Goal: Task Accomplishment & Management: Complete application form

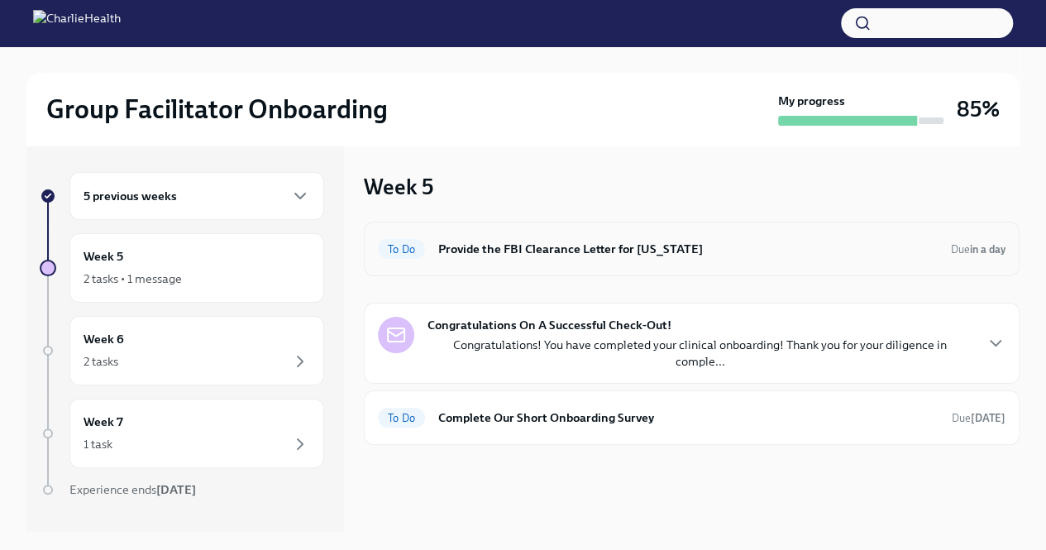
click at [458, 265] on div "To Do Provide the FBI Clearance Letter for [US_STATE] Due in a day" at bounding box center [691, 249] width 655 height 55
click at [565, 263] on div "To Do Provide the FBI Clearance Letter for [US_STATE] Due in a day" at bounding box center [691, 249] width 655 height 55
click at [552, 258] on div "To Do Provide the FBI Clearance Letter for [US_STATE] Due in a day" at bounding box center [691, 249] width 627 height 26
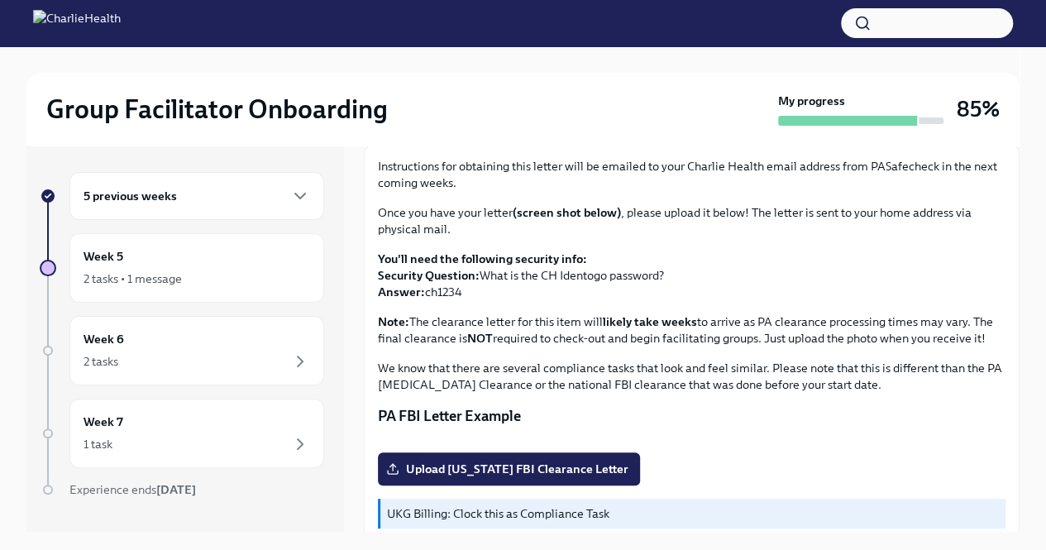
scroll to position [98, 0]
drag, startPoint x: 465, startPoint y: 297, endPoint x: 426, endPoint y: 293, distance: 38.2
click at [426, 293] on p "You'll need the following security info: Security Question: What is the CH Iden…" at bounding box center [691, 276] width 627 height 50
copy p "ch1234"
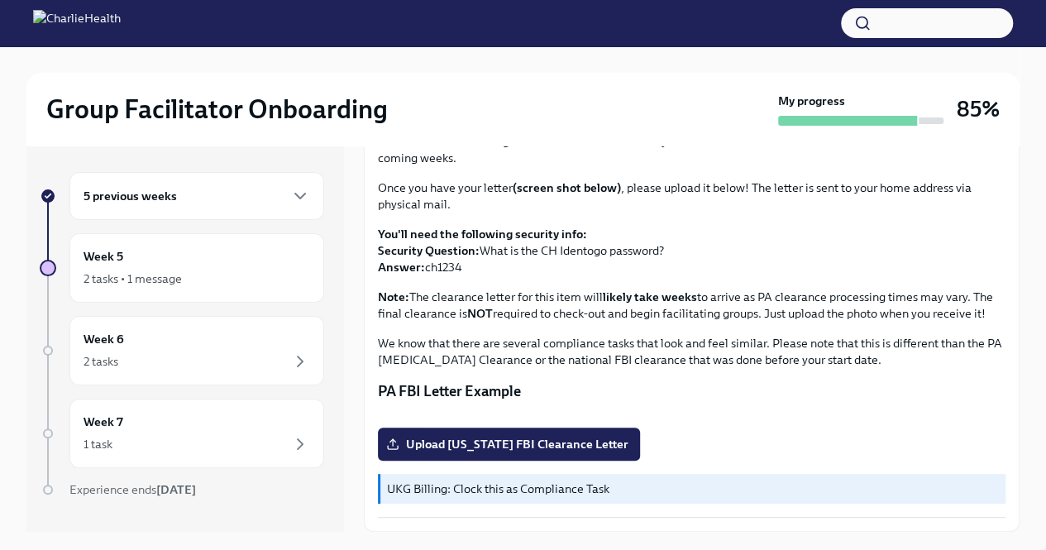
scroll to position [328, 0]
click at [484, 441] on span "Upload [US_STATE] FBI Clearance Letter" at bounding box center [508, 444] width 239 height 17
click at [0, 0] on input "Upload [US_STATE] FBI Clearance Letter" at bounding box center [0, 0] width 0 height 0
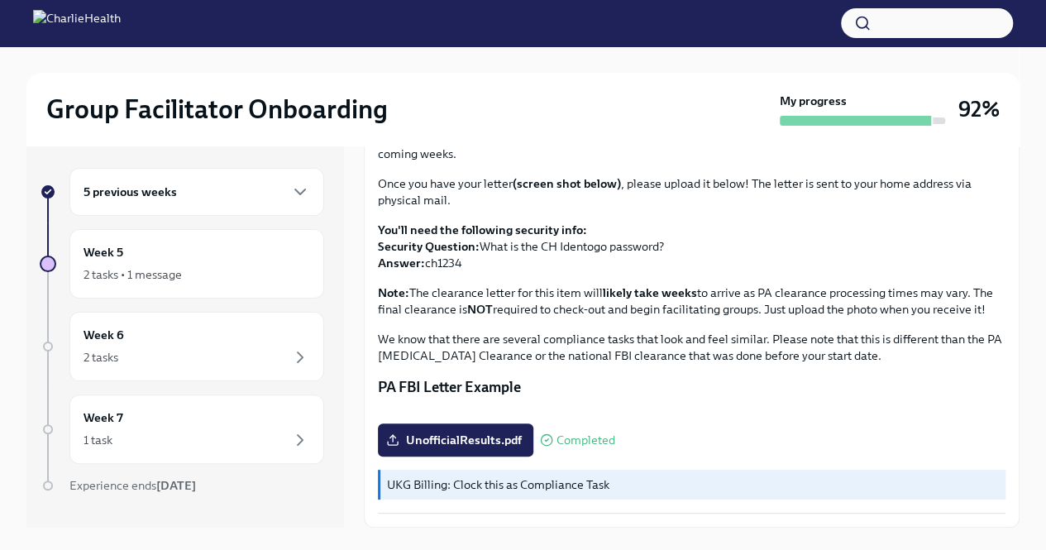
scroll to position [0, 0]
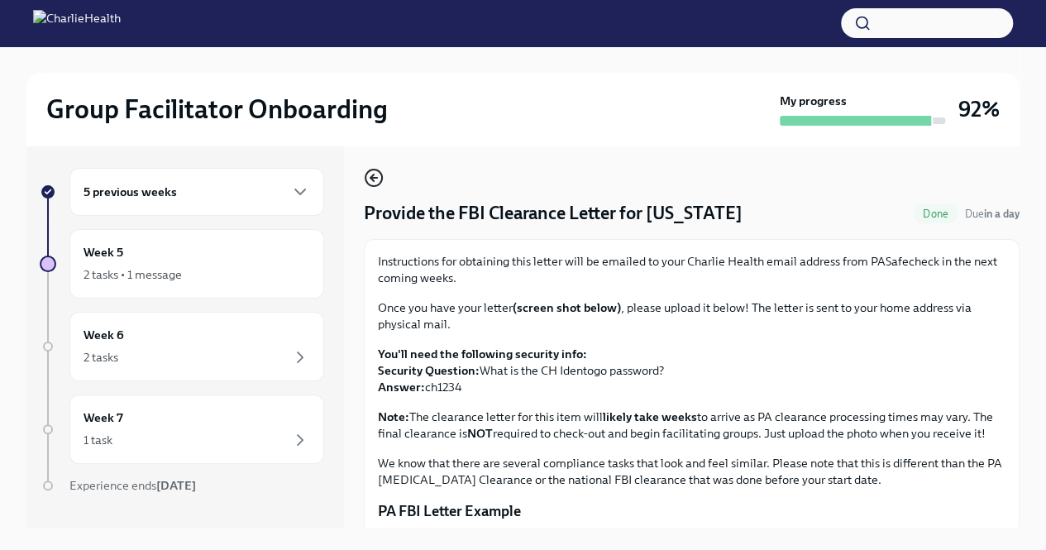
click at [373, 178] on icon "button" at bounding box center [373, 178] width 7 height 0
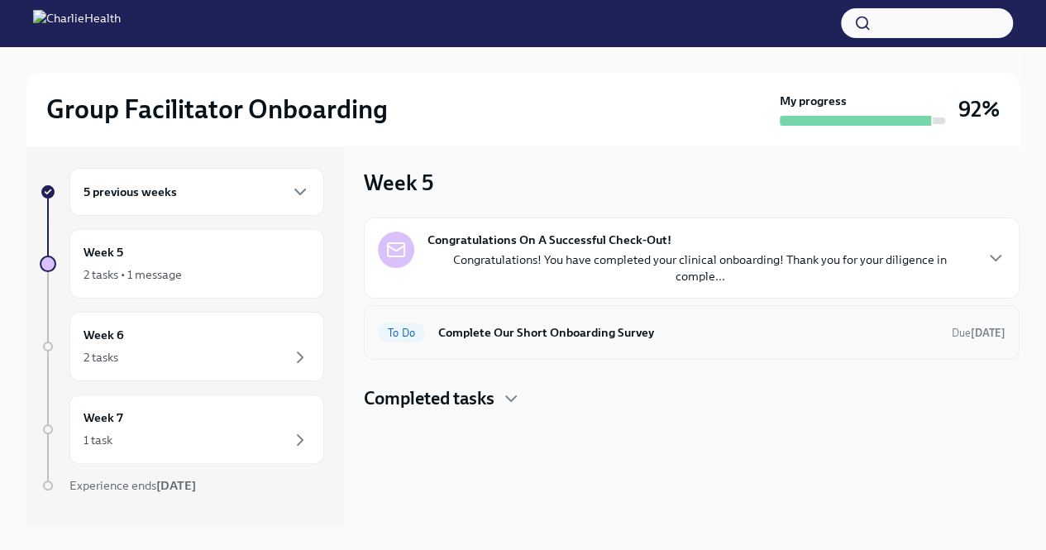
click at [484, 323] on h6 "Complete Our Short Onboarding Survey" at bounding box center [688, 332] width 500 height 18
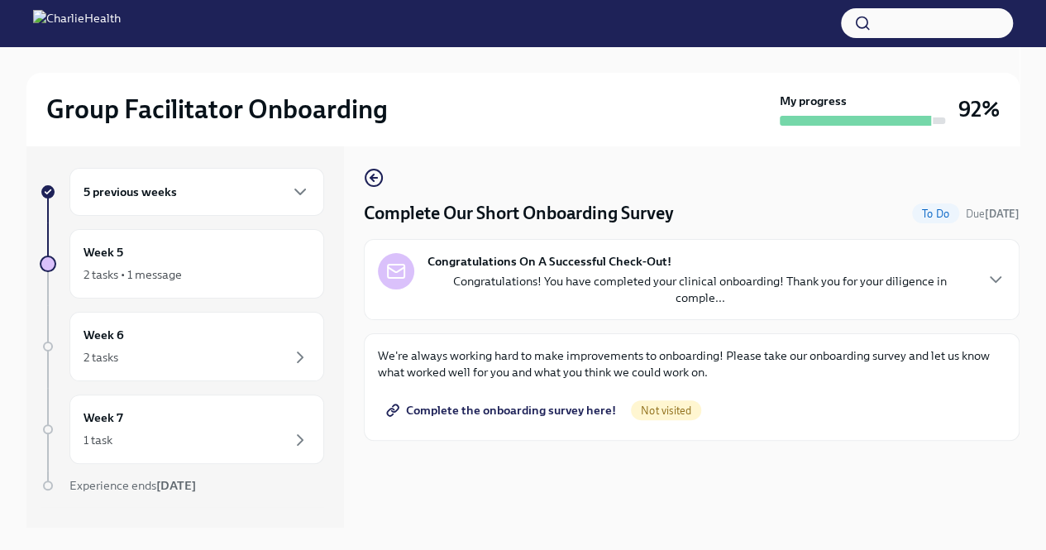
click at [533, 247] on div "Congratulations On A Successful Check-Out! Congratulations! You have completed …" at bounding box center [691, 279] width 655 height 81
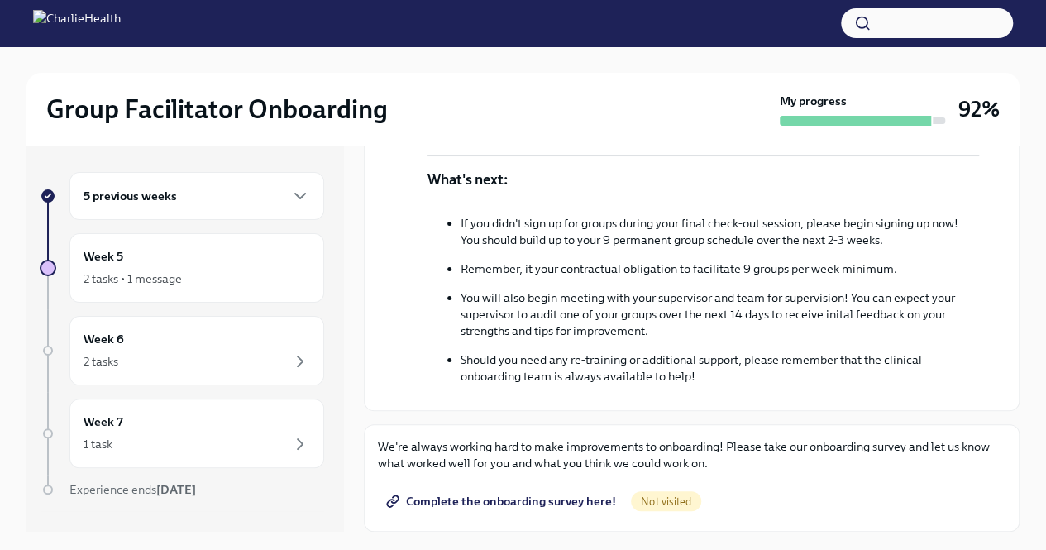
scroll to position [475, 0]
click at [884, 9] on button "button" at bounding box center [927, 23] width 172 height 30
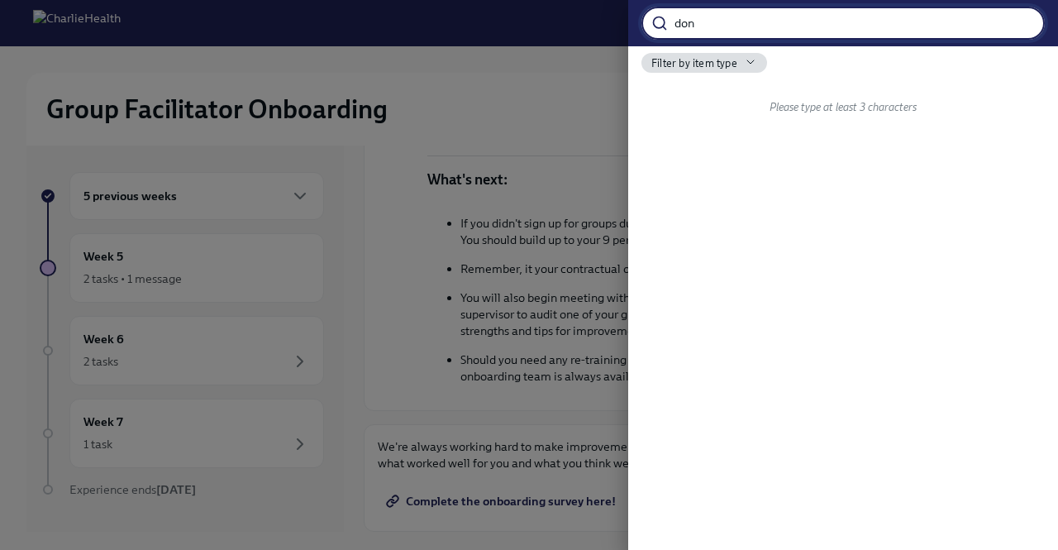
type input "don"
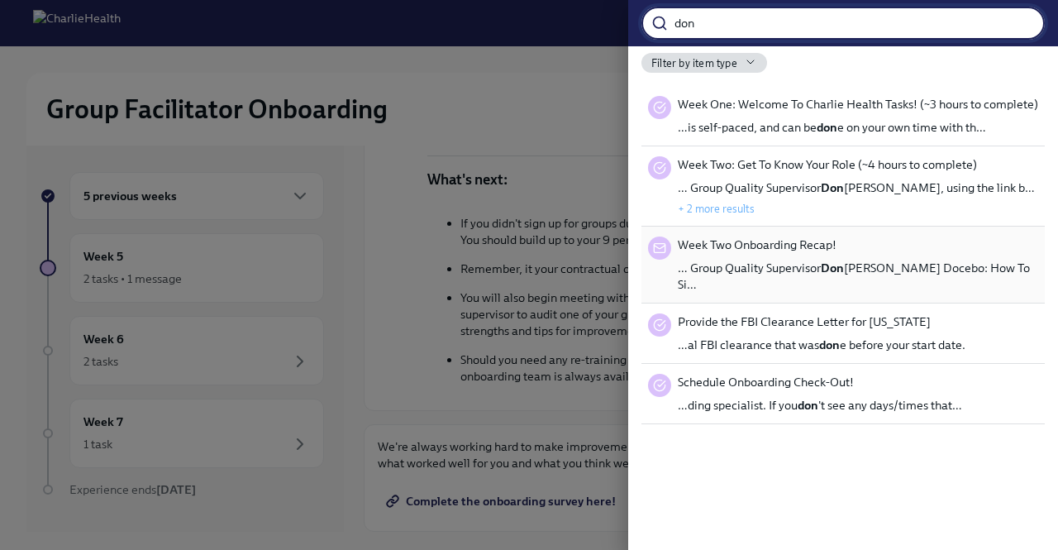
click at [889, 250] on div "Week Two Onboarding Recap! … Group Quality Supervisor [PERSON_NAME] Docebo: How…" at bounding box center [858, 264] width 360 height 56
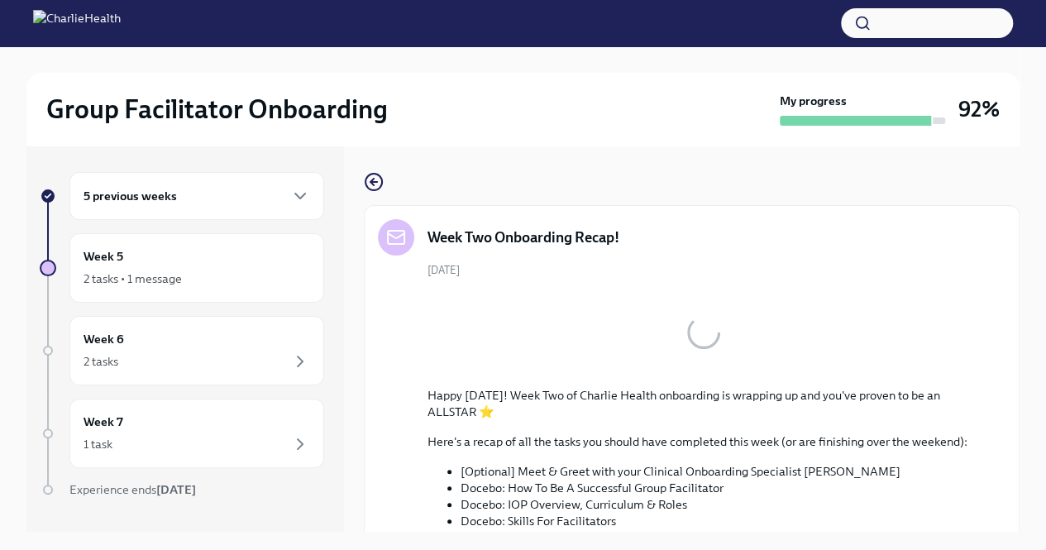
click at [889, 250] on div "Week Two Onboarding Recap!" at bounding box center [691, 237] width 627 height 36
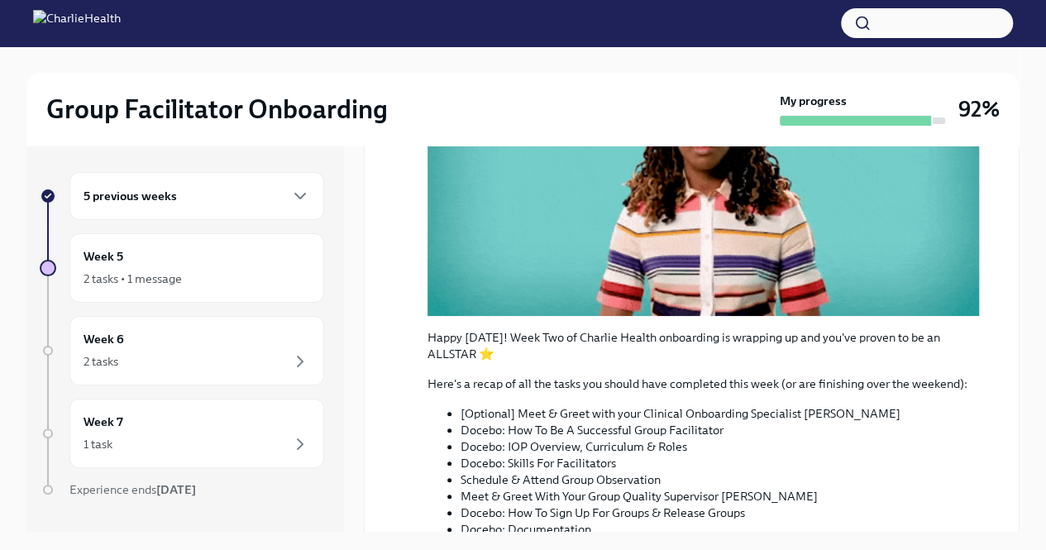
scroll to position [284, 0]
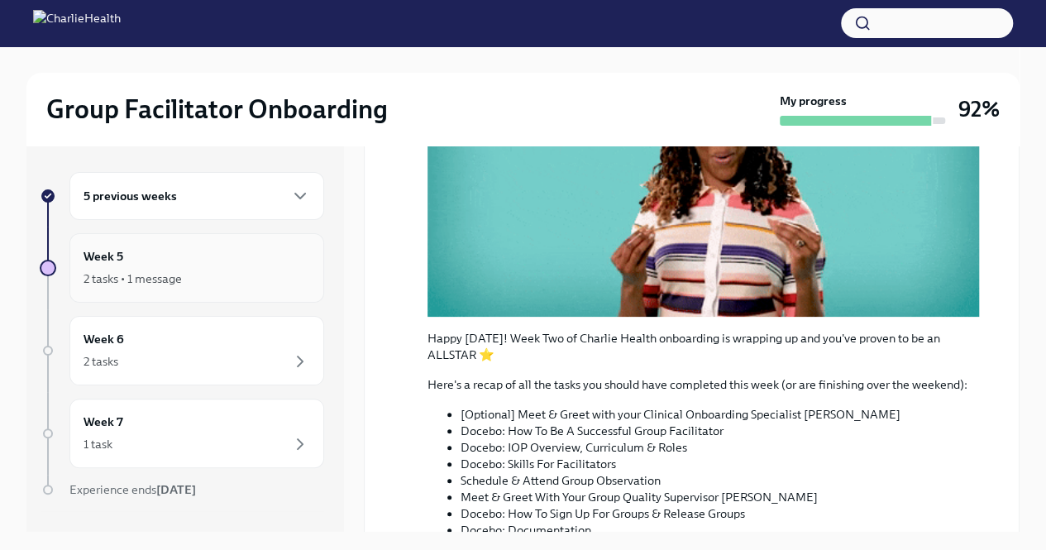
click at [180, 261] on div "Week 5 2 tasks • 1 message" at bounding box center [196, 267] width 226 height 41
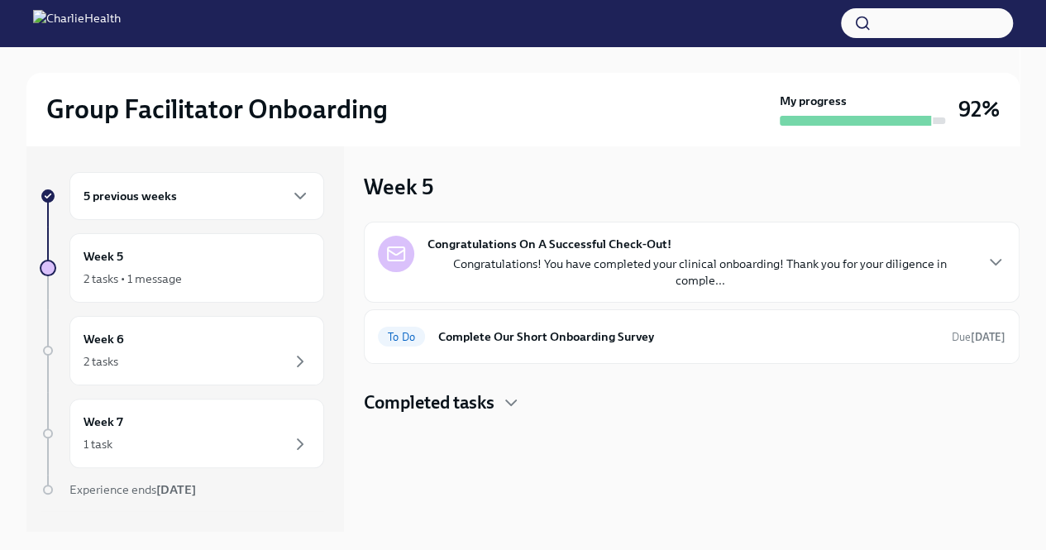
click at [180, 261] on div "Week 5 2 tasks • 1 message" at bounding box center [196, 267] width 226 height 41
click at [527, 274] on div "Congratulations On A Successful Check-Out! Congratulations! You have completed …" at bounding box center [691, 262] width 655 height 81
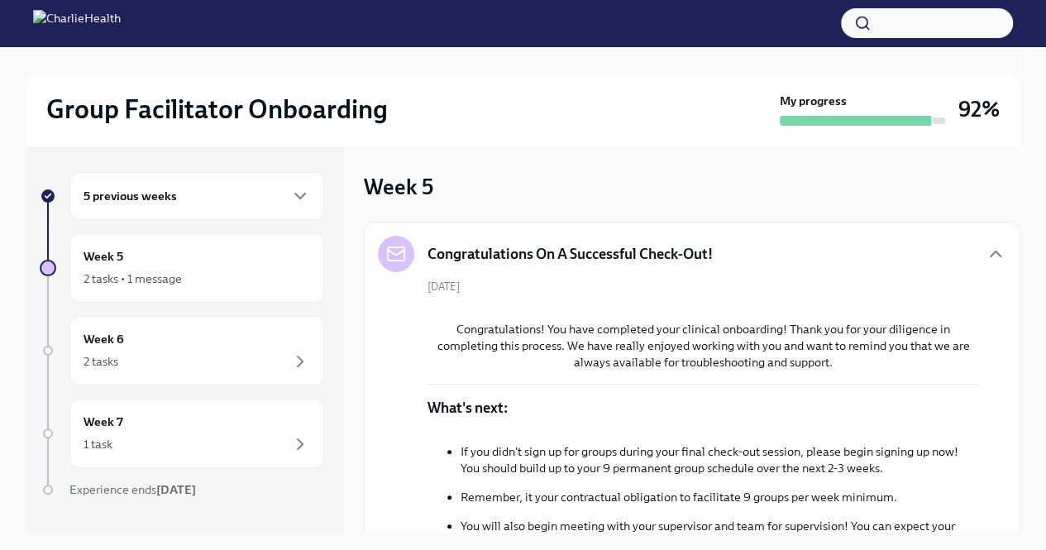
scroll to position [446, 0]
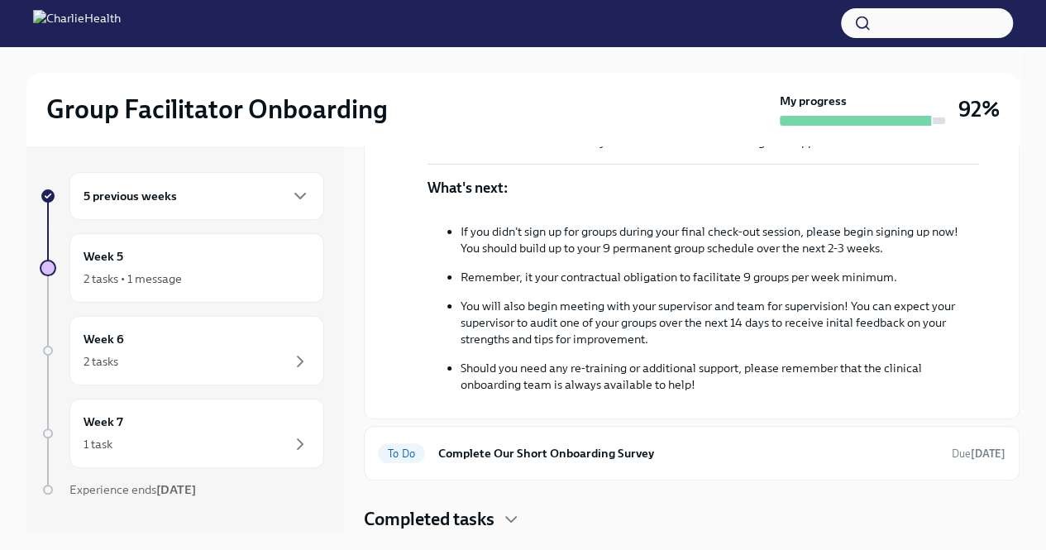
click at [271, 193] on div "5 previous weeks" at bounding box center [196, 196] width 226 height 20
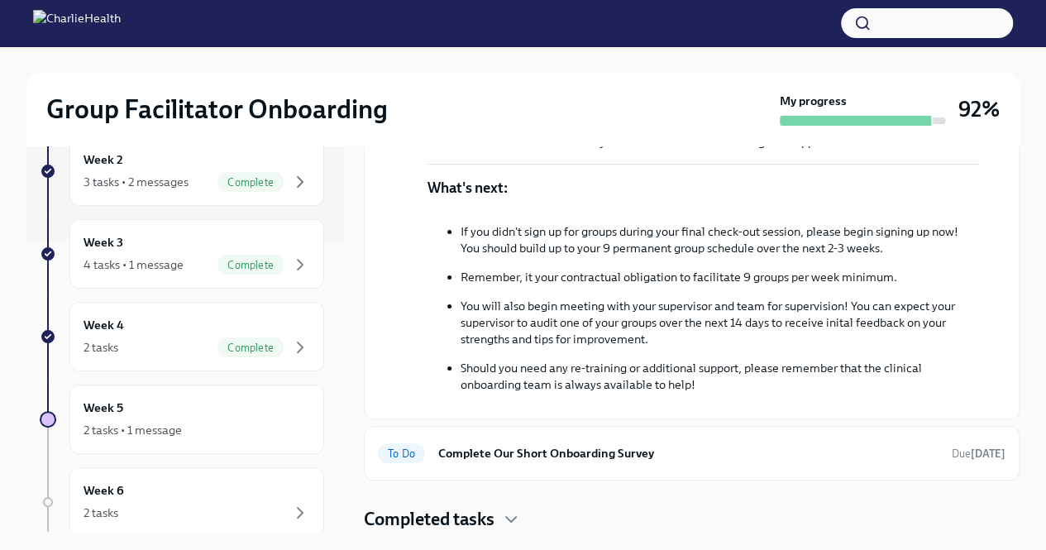
scroll to position [294, 0]
click at [192, 326] on div "Week 4 2 tasks Complete" at bounding box center [196, 333] width 226 height 41
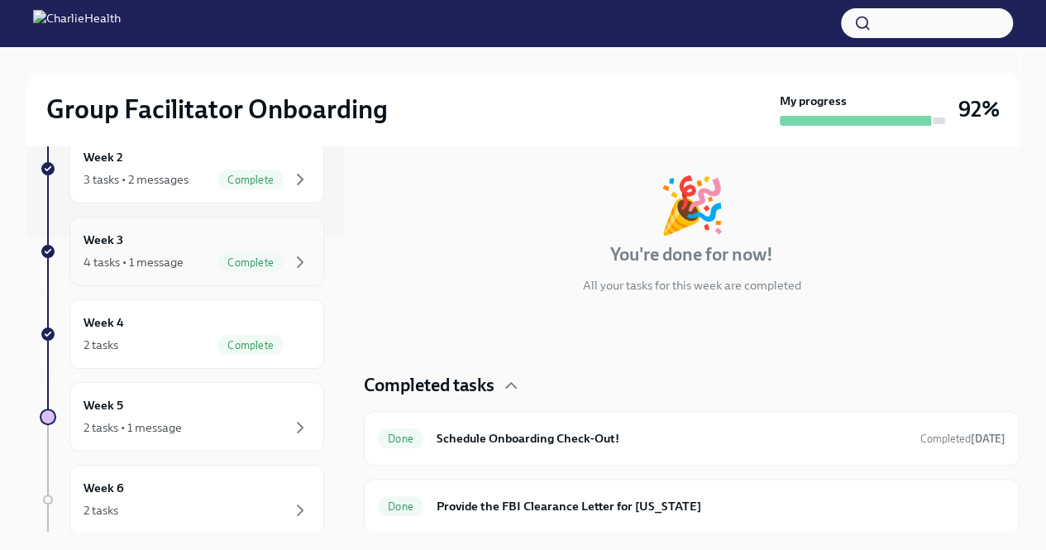
click at [243, 231] on div "Week 3 4 tasks • 1 message Complete" at bounding box center [196, 251] width 226 height 41
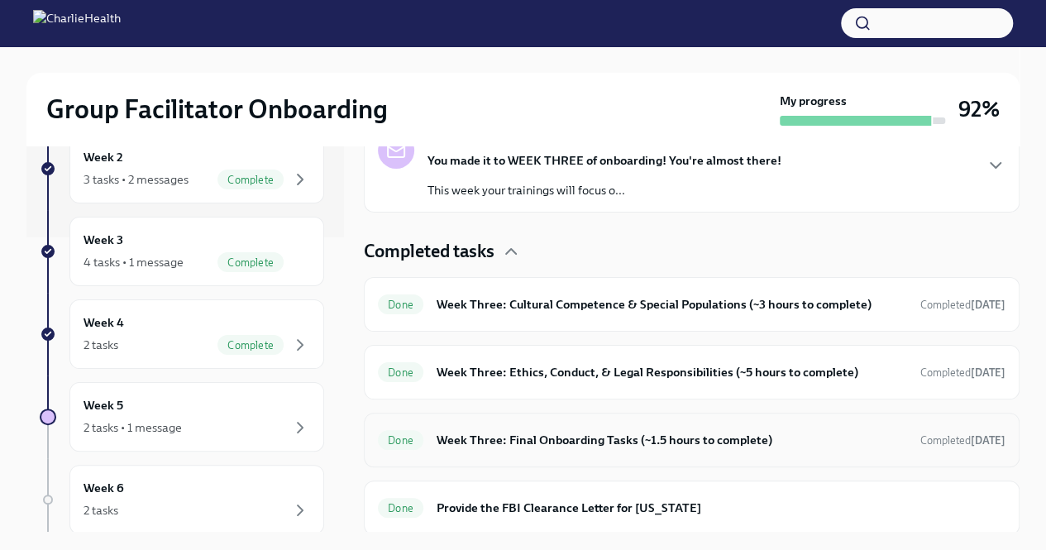
click at [565, 432] on h6 "Week Three: Final Onboarding Tasks (~1.5 hours to complete)" at bounding box center [671, 440] width 470 height 18
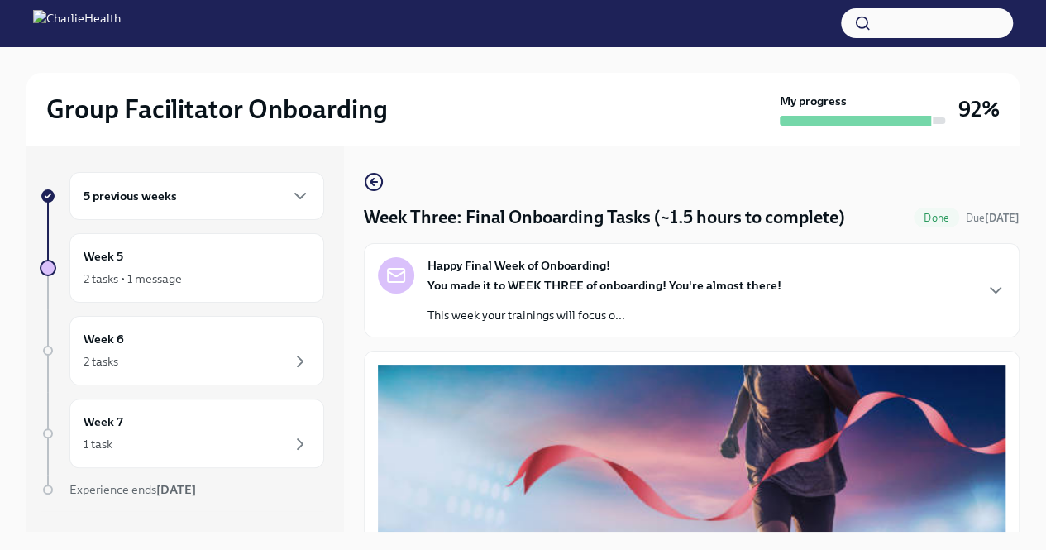
click at [300, 172] on div "5 previous weeks" at bounding box center [196, 196] width 255 height 48
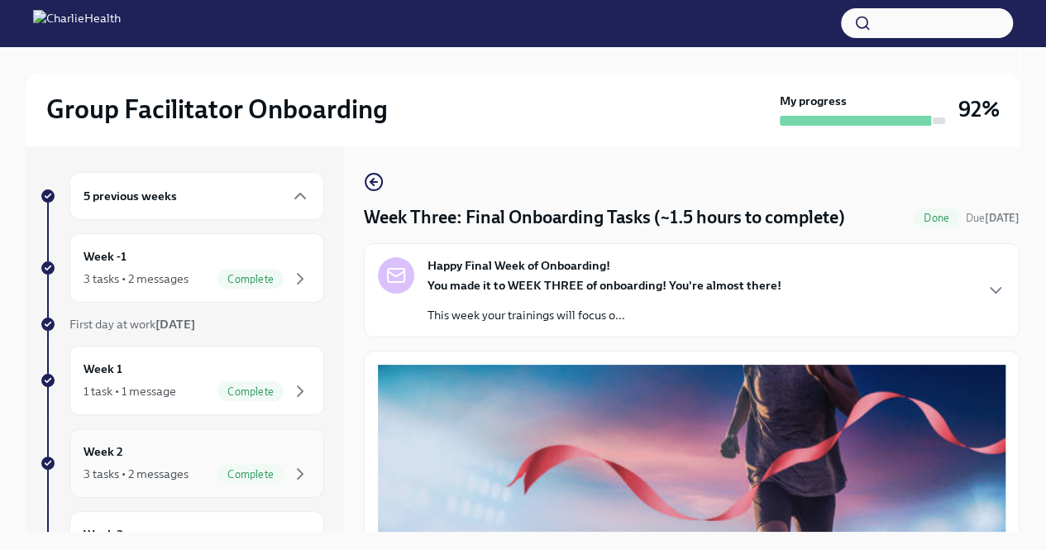
click at [195, 471] on div "3 tasks • 2 messages Complete" at bounding box center [196, 474] width 226 height 20
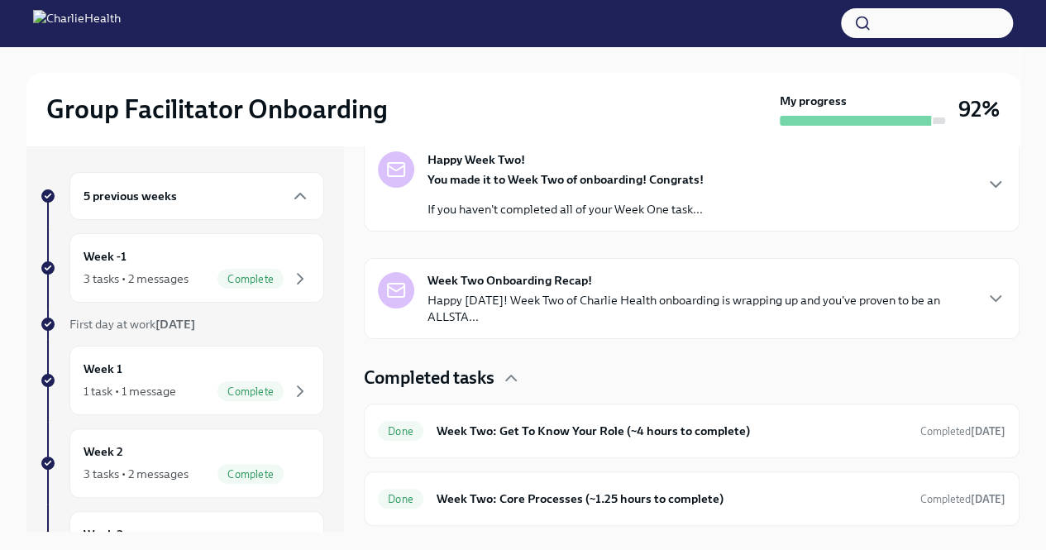
scroll to position [282, 0]
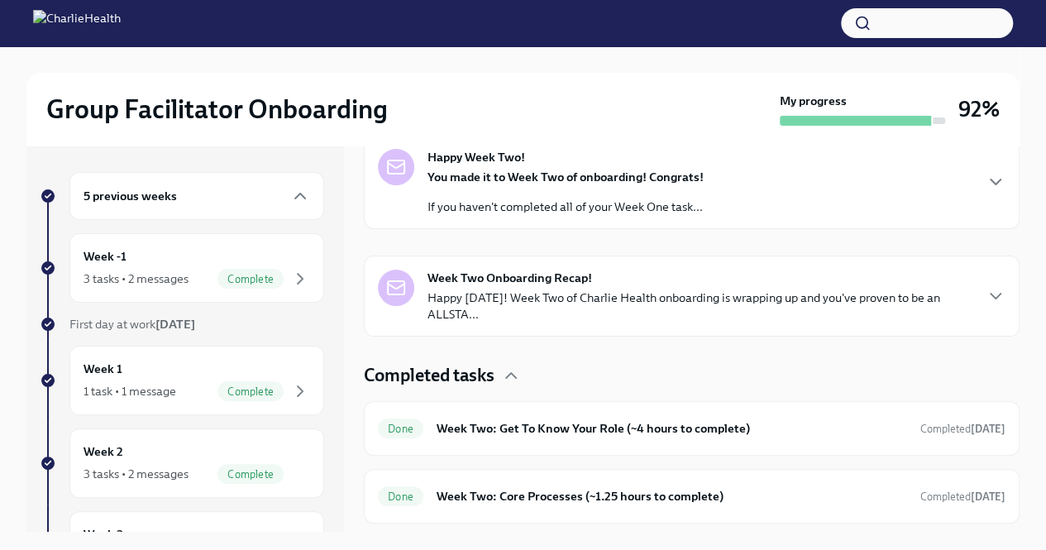
click at [452, 423] on h6 "Week Two: Get To Know Your Role (~4 hours to complete)" at bounding box center [671, 428] width 470 height 18
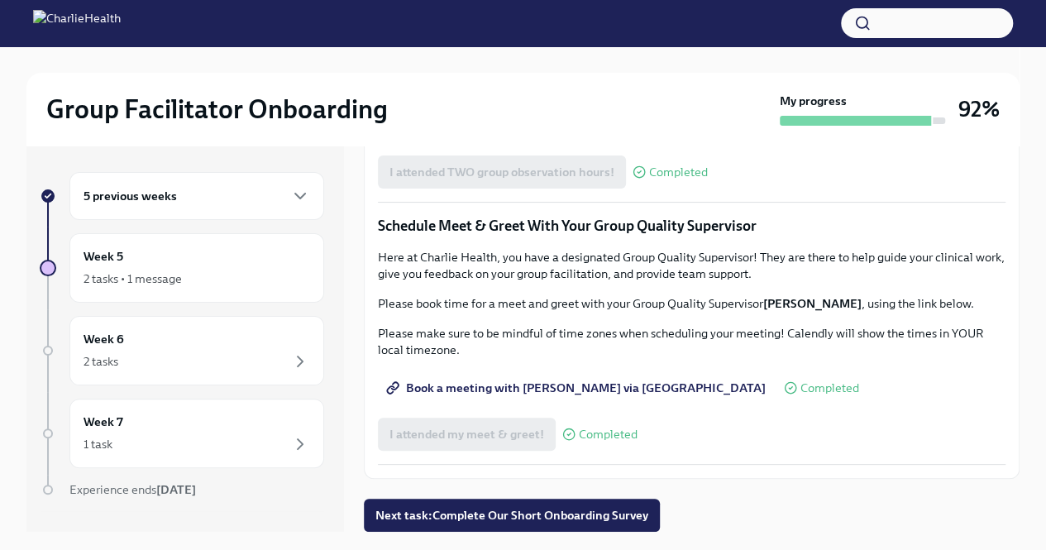
scroll to position [1488, 0]
click at [507, 396] on span "Book a meeting with [PERSON_NAME] via [GEOGRAPHIC_DATA]" at bounding box center [577, 387] width 376 height 17
